Goal: Task Accomplishment & Management: Manage account settings

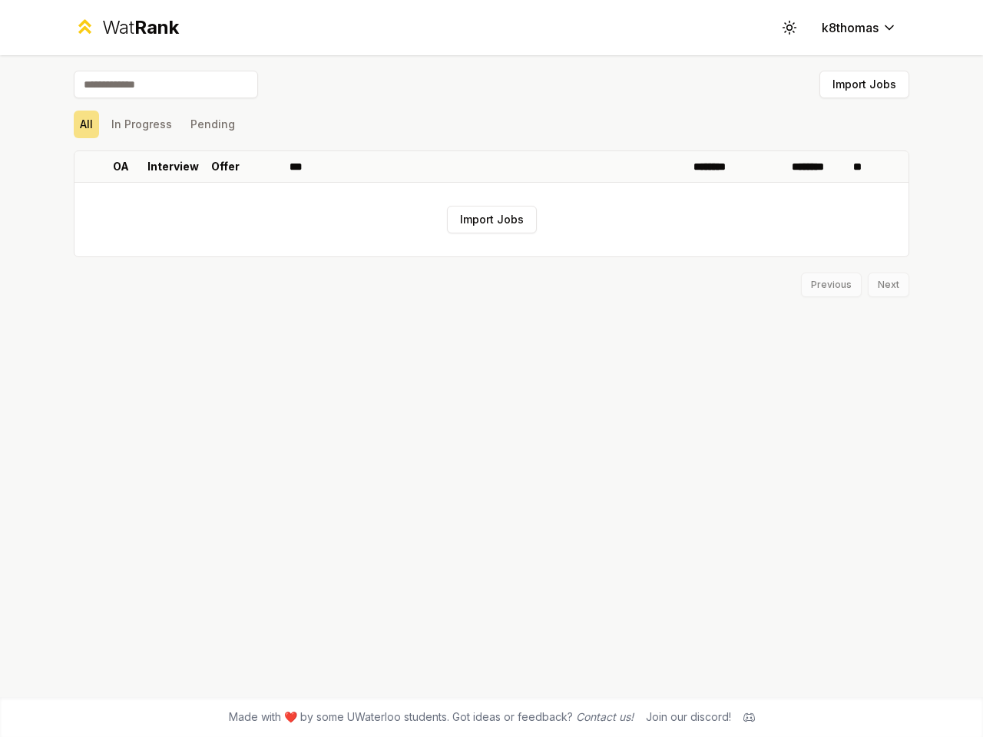
click at [789, 28] on icon at bounding box center [788, 27] width 15 height 15
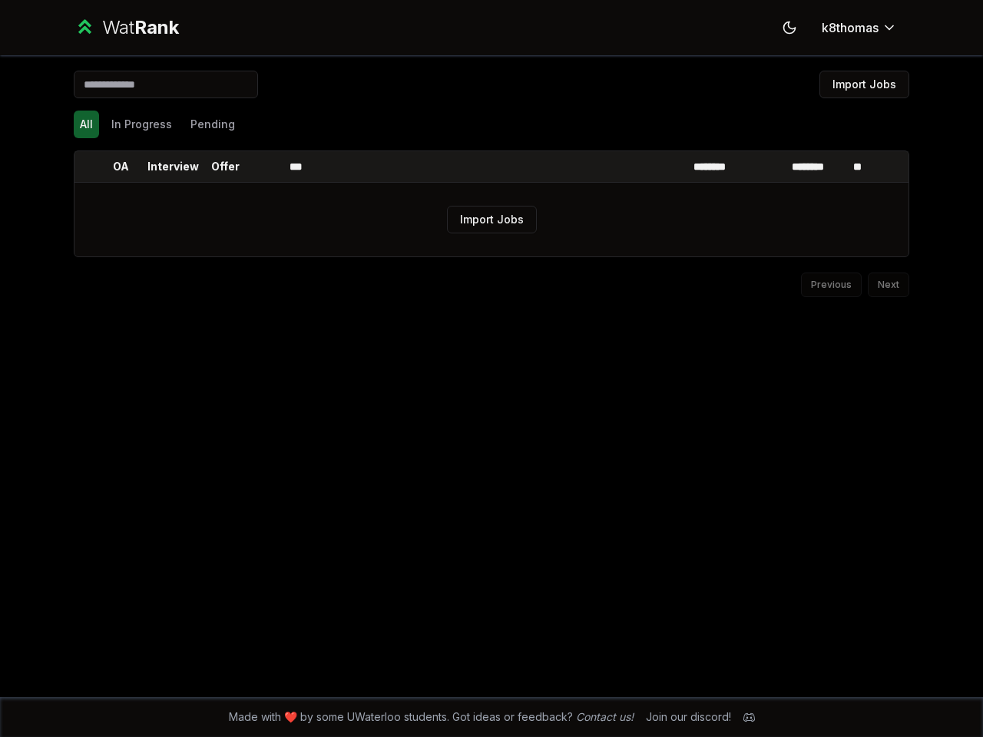
click at [864, 84] on button "Import Jobs" at bounding box center [864, 85] width 90 height 28
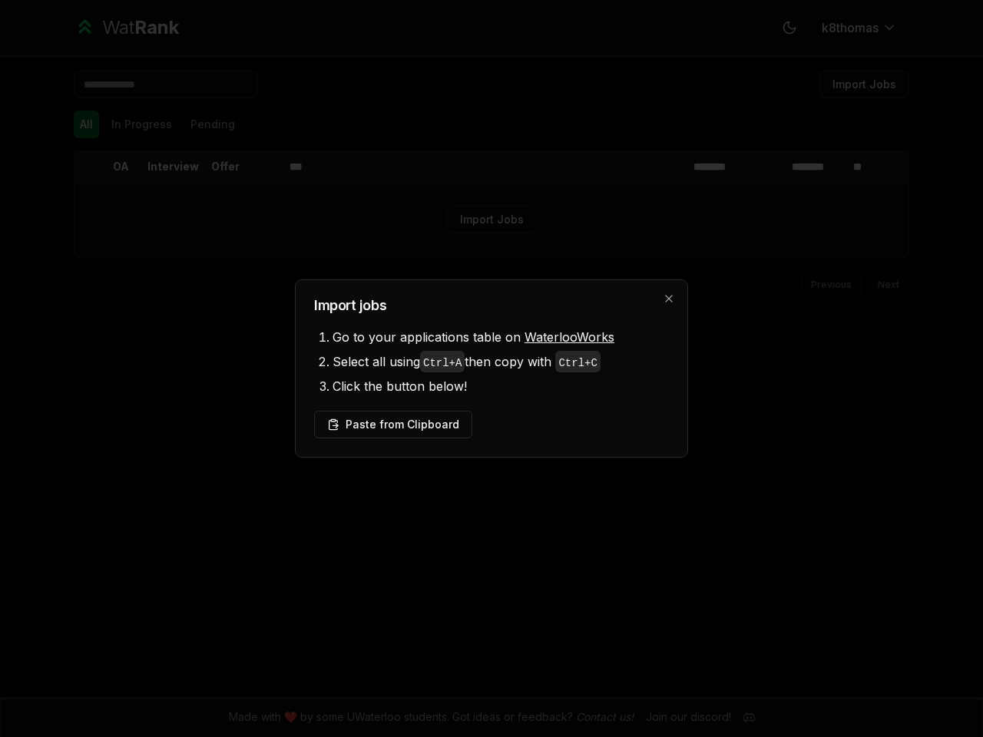
click at [141, 124] on div at bounding box center [491, 368] width 983 height 737
click at [212, 124] on div at bounding box center [491, 368] width 983 height 737
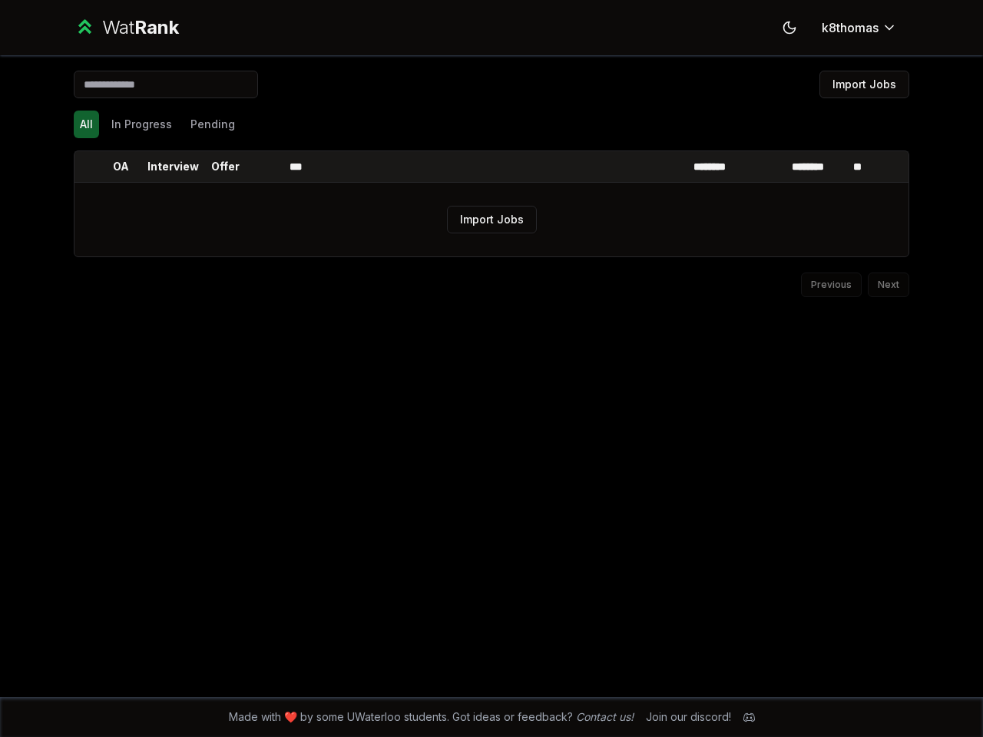
click at [87, 167] on th at bounding box center [86, 166] width 25 height 31
click at [121, 167] on p "OA" at bounding box center [121, 166] width 16 height 15
click at [173, 167] on p "Interview" at bounding box center [172, 166] width 51 height 15
click at [225, 167] on p "Offer" at bounding box center [225, 166] width 28 height 15
click at [265, 167] on th at bounding box center [264, 166] width 37 height 31
